Goal: Check status

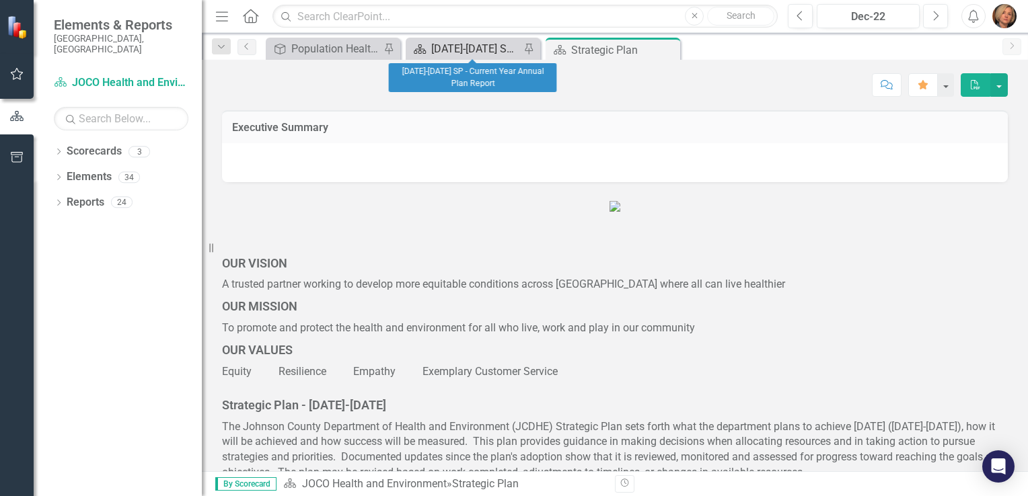
click at [466, 51] on div "[DATE]-[DATE] SP - Current Year Annual Plan Report" at bounding box center [475, 48] width 89 height 17
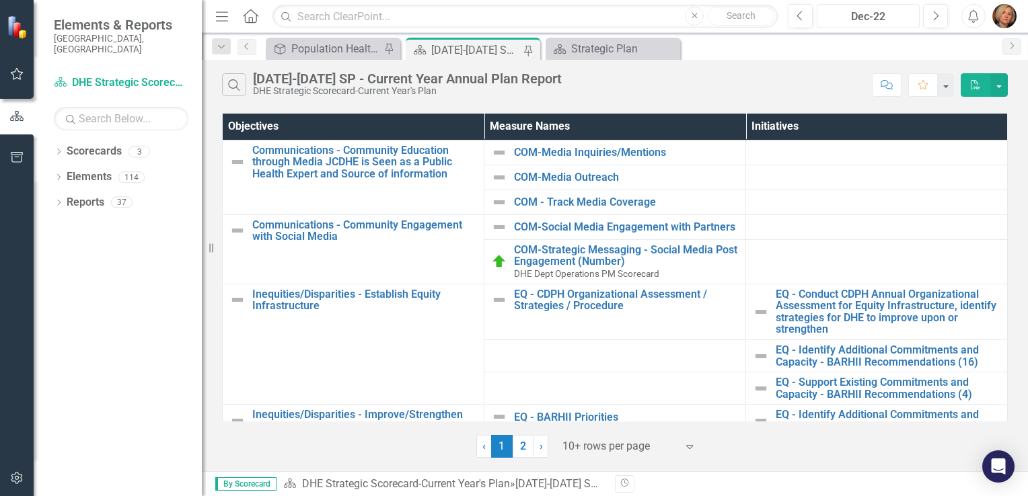
click at [874, 15] on div "Dec-22" at bounding box center [867, 17] width 93 height 16
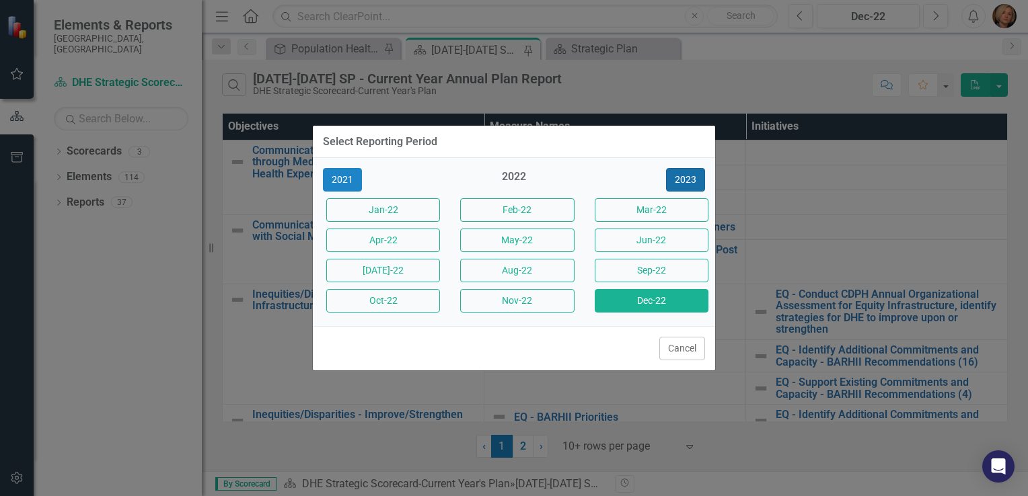
click at [694, 178] on button "2023" at bounding box center [685, 180] width 39 height 24
click at [694, 178] on button "2024" at bounding box center [685, 180] width 39 height 24
click at [694, 178] on button "2025" at bounding box center [685, 180] width 39 height 24
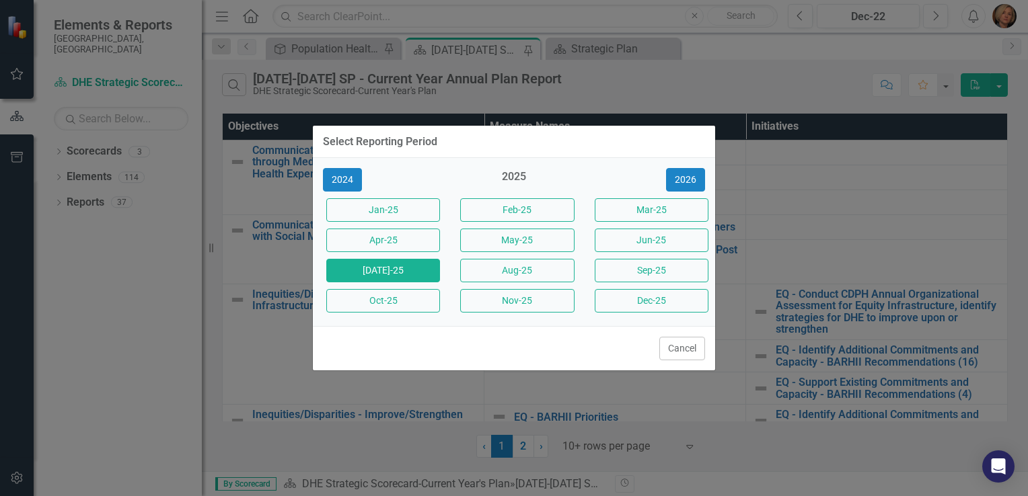
click at [422, 270] on button "[DATE]-25" at bounding box center [383, 271] width 114 height 24
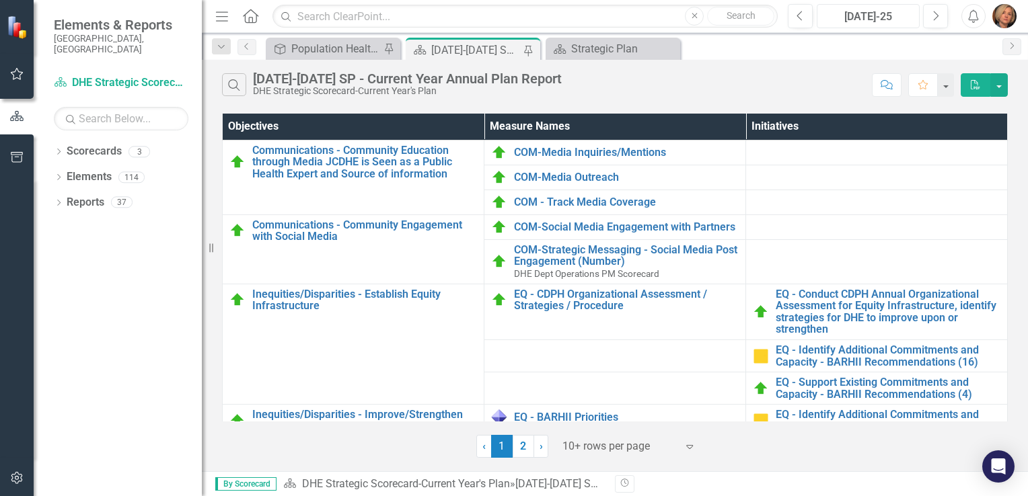
scroll to position [46, 0]
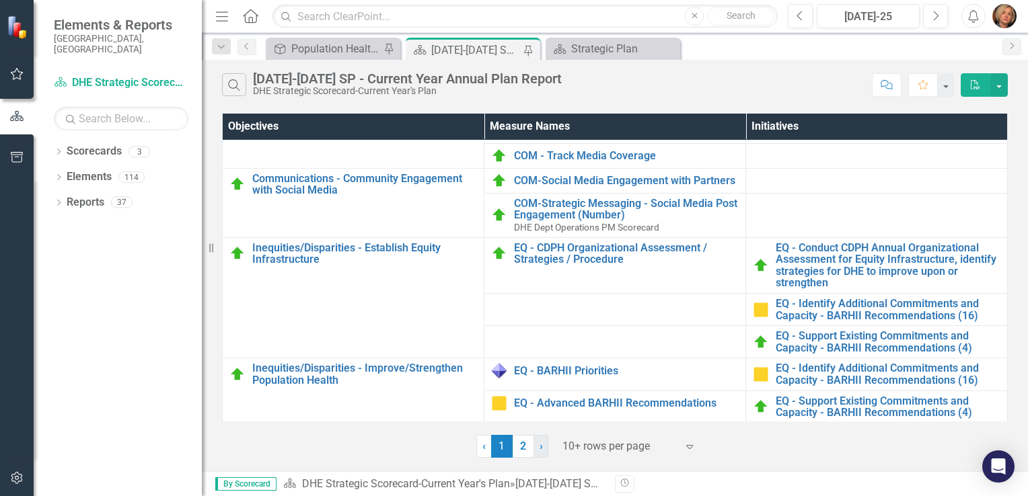
click at [541, 448] on span "›" at bounding box center [540, 446] width 3 height 13
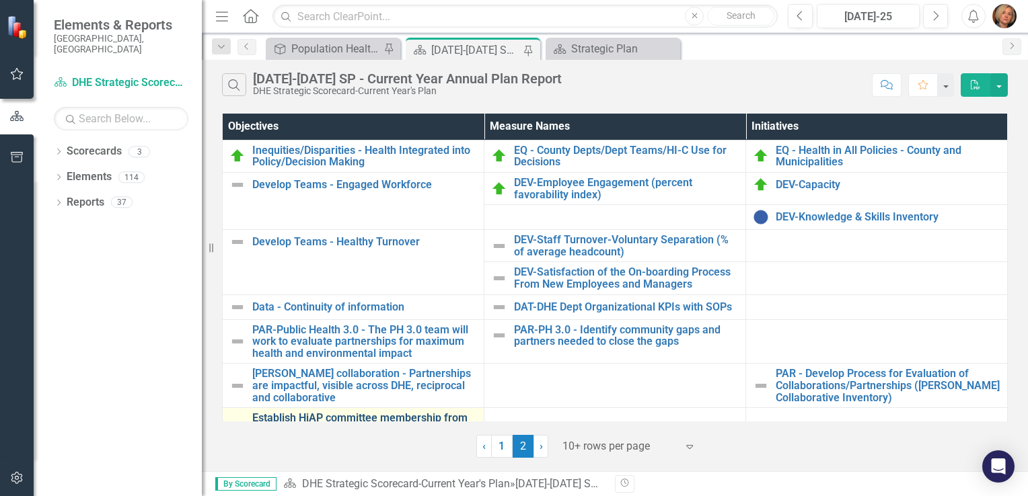
scroll to position [17, 0]
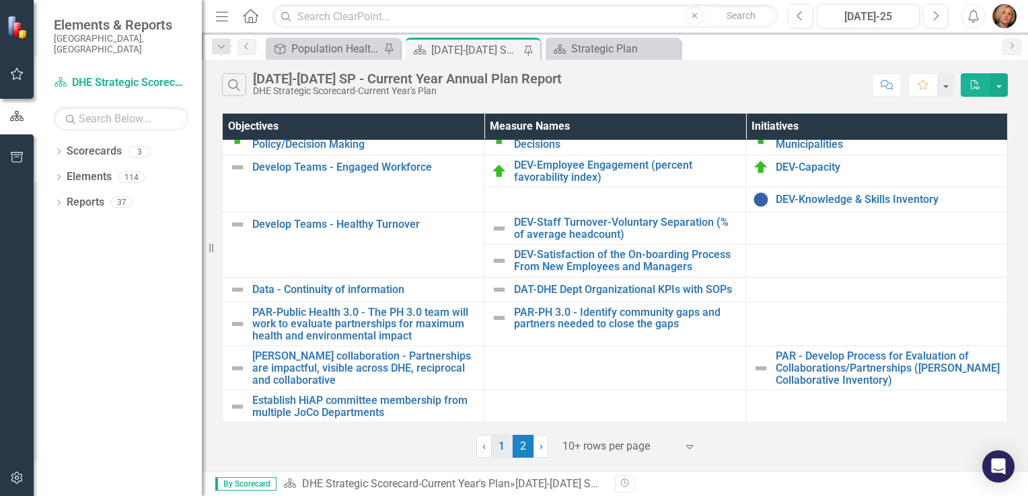
click at [509, 451] on link "1" at bounding box center [502, 446] width 22 height 23
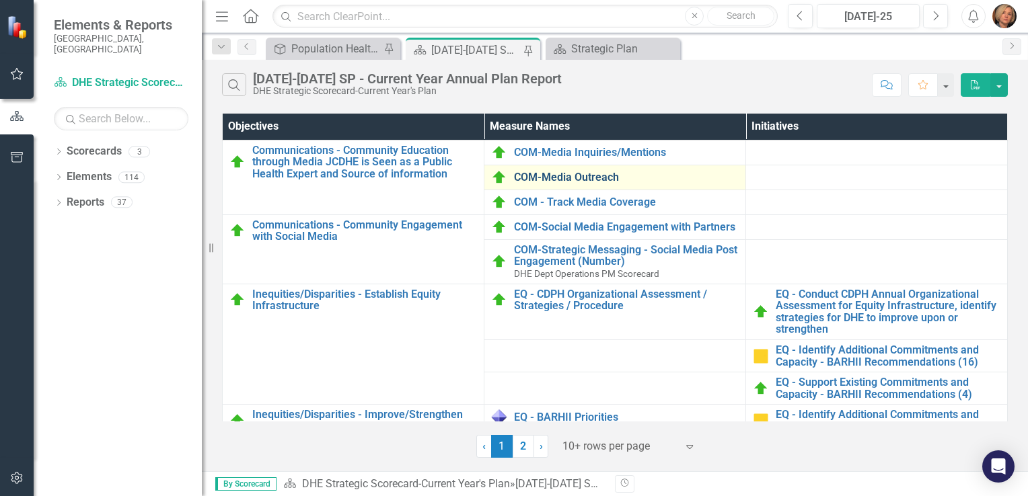
scroll to position [46, 0]
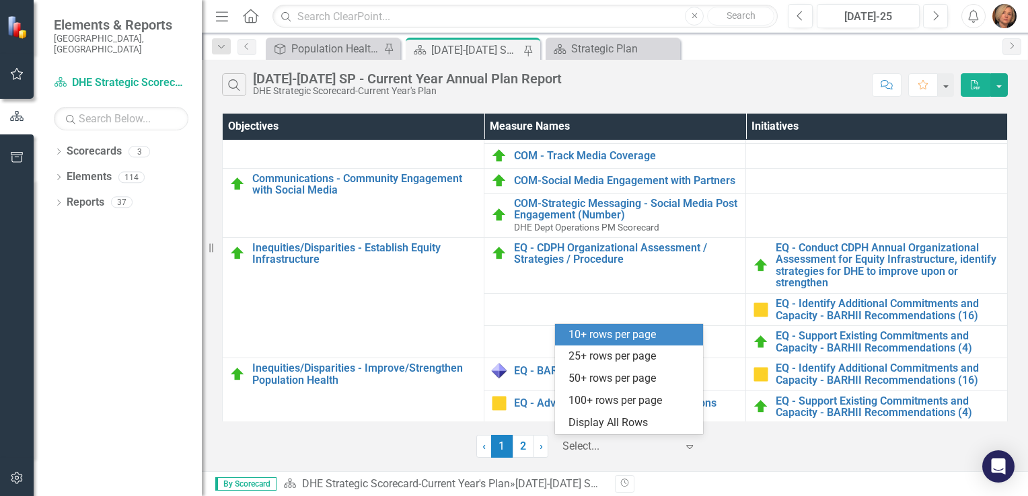
click at [686, 445] on icon "Expand" at bounding box center [689, 446] width 13 height 11
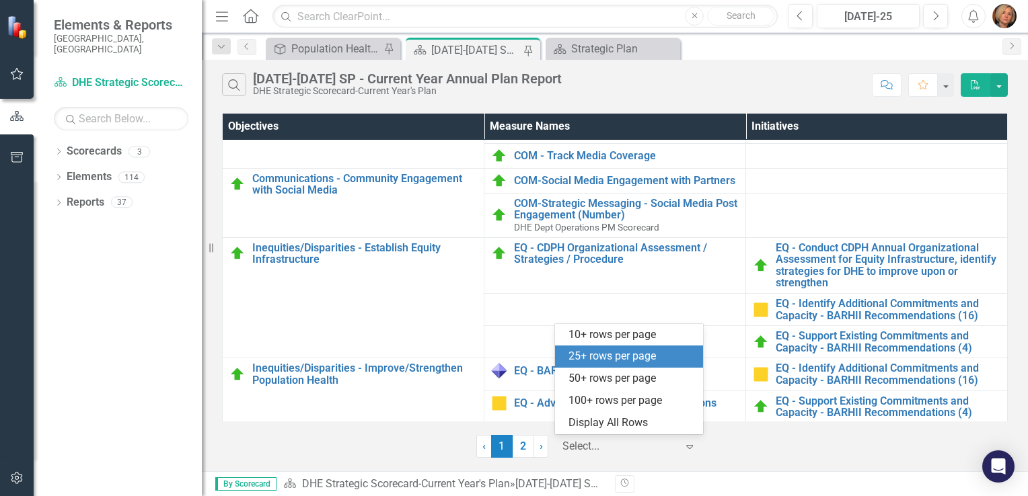
click at [658, 365] on div "25+ rows per page" at bounding box center [631, 356] width 126 height 15
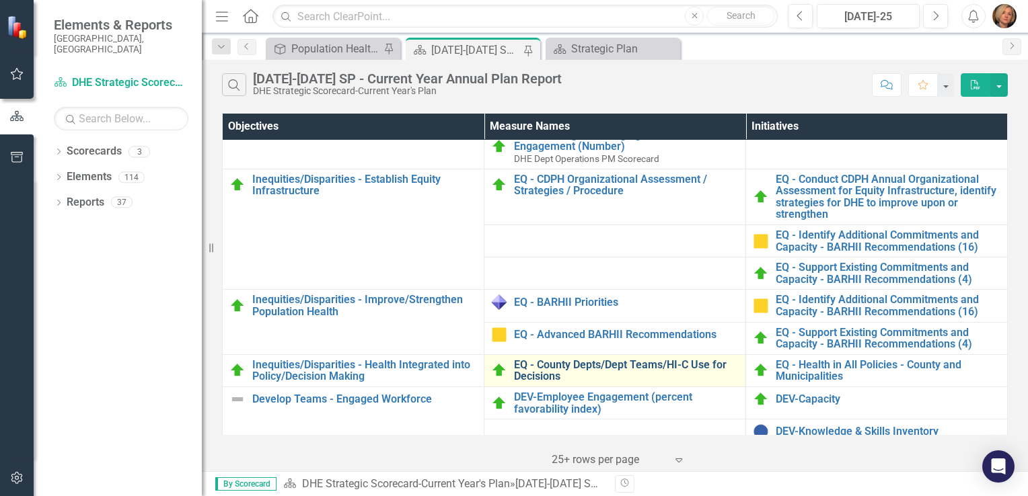
scroll to position [116, 0]
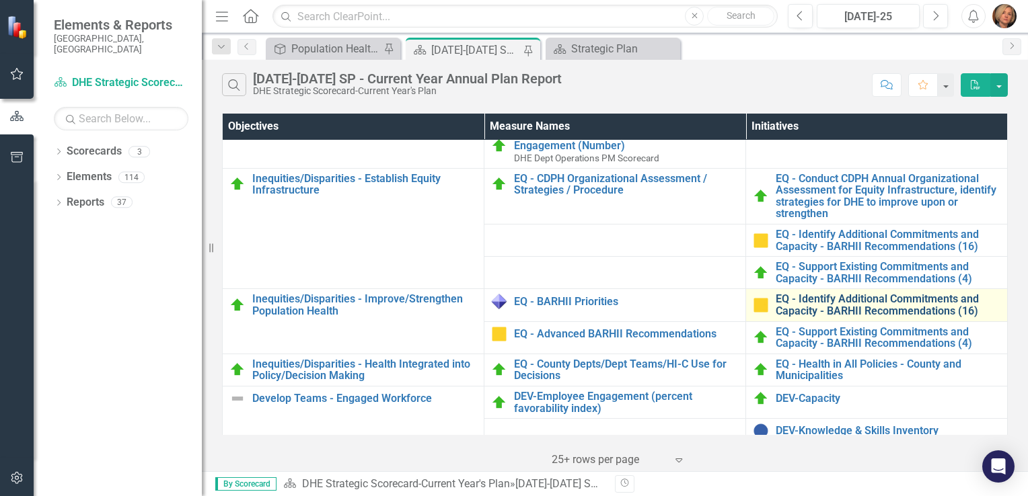
click at [790, 303] on link "EQ - Identify Additional Commitments and Capacity - BARHII Recommendations (16)" at bounding box center [888, 305] width 225 height 24
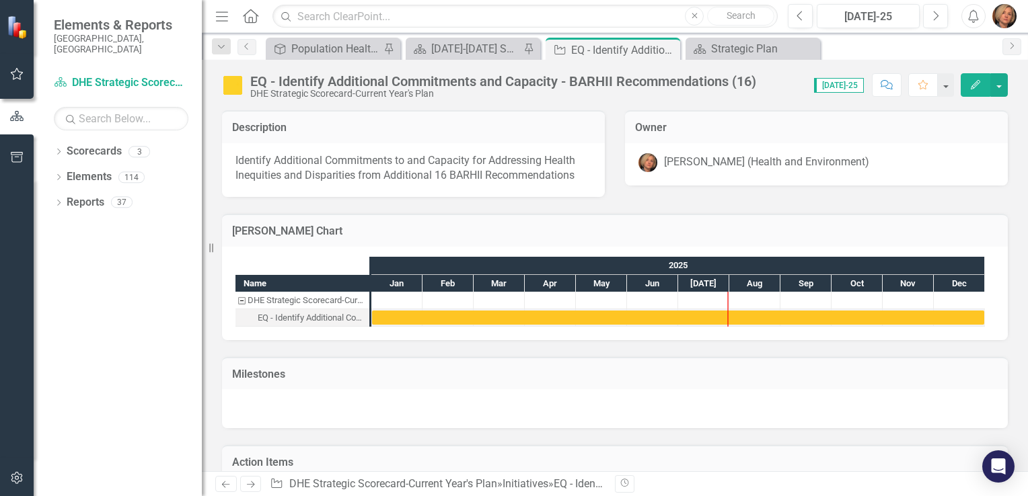
checkbox input "true"
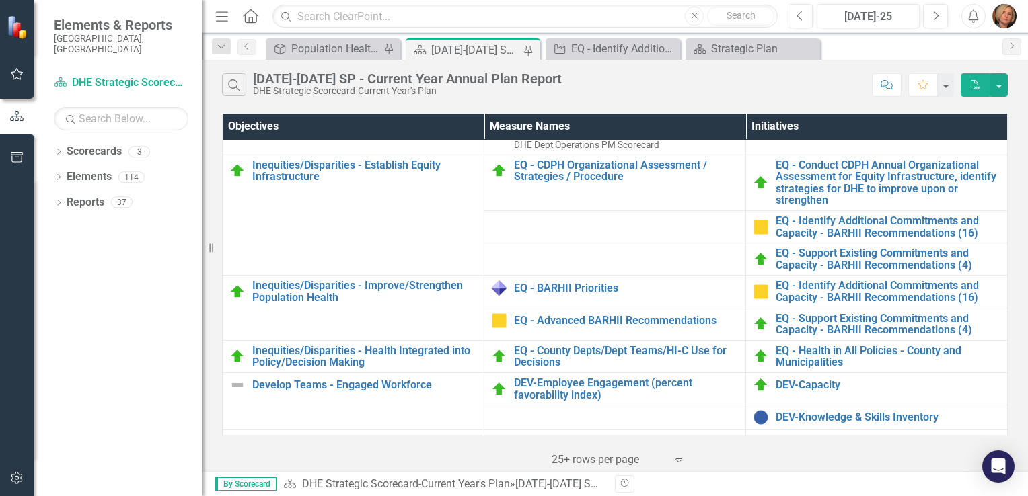
scroll to position [128, 0]
drag, startPoint x: 210, startPoint y: 246, endPoint x: 131, endPoint y: 241, distance: 78.9
click at [131, 241] on div "Elements & Reports [GEOGRAPHIC_DATA], [GEOGRAPHIC_DATA] Scorecard DHE Strategic…" at bounding box center [101, 248] width 202 height 496
